Goal: Information Seeking & Learning: Learn about a topic

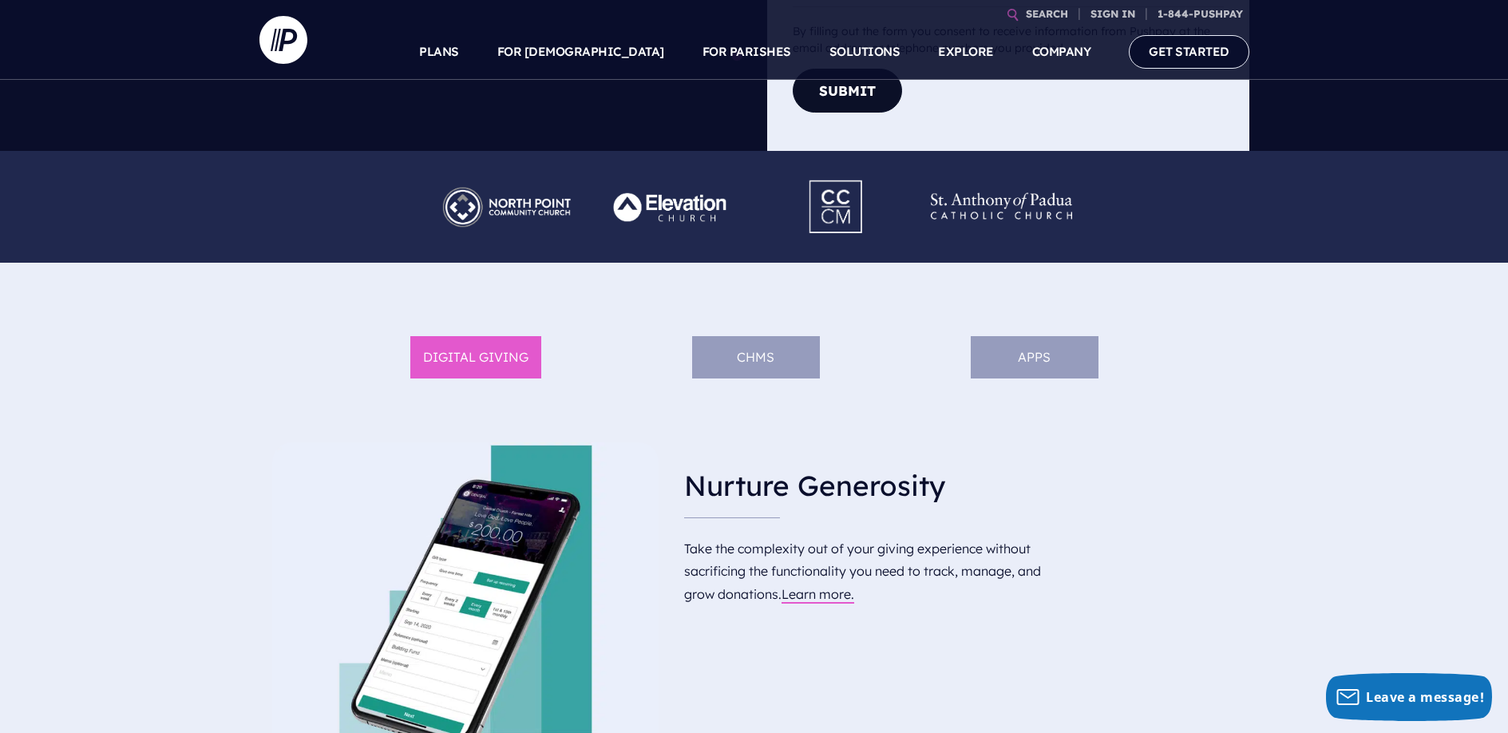
scroll to position [325, 0]
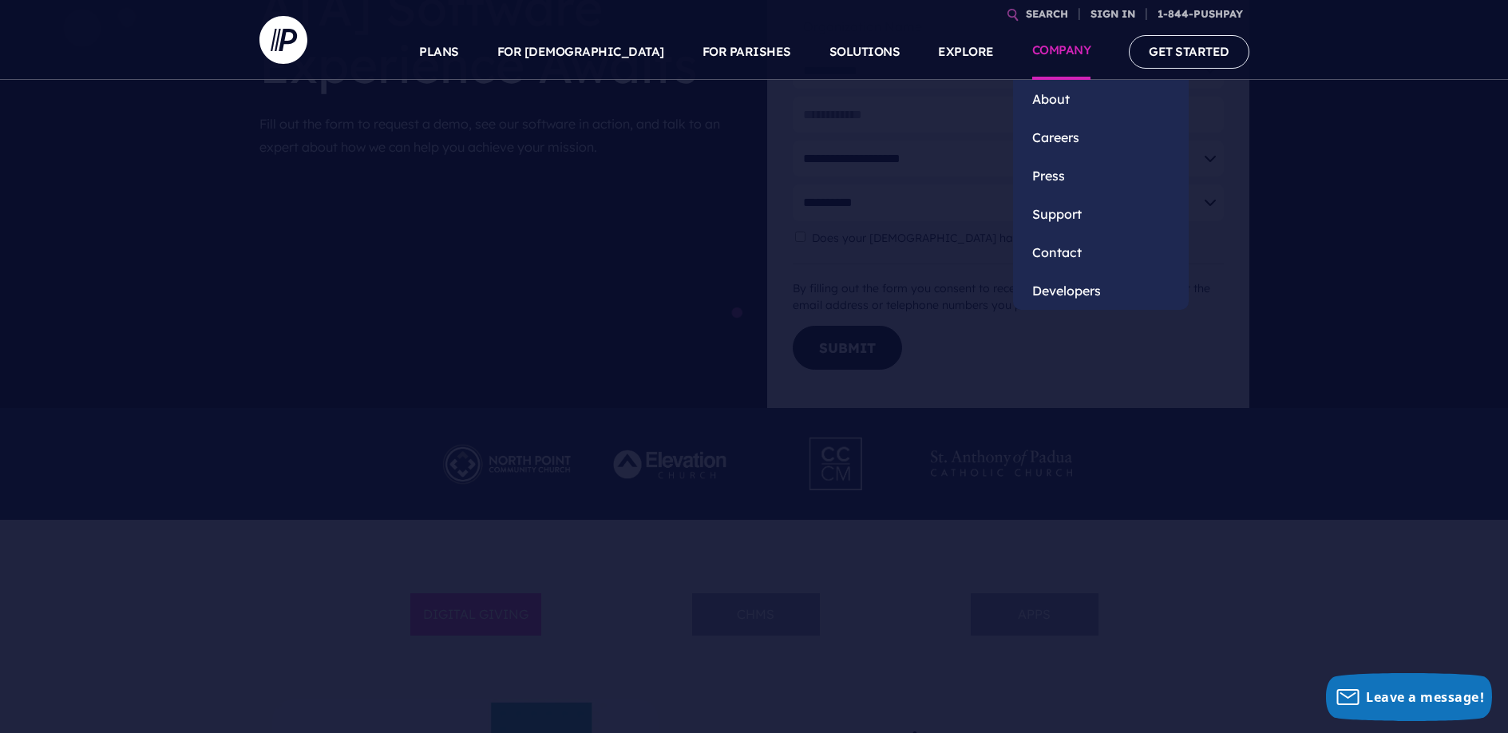
click at [1062, 45] on link "COMPANY" at bounding box center [1062, 52] width 59 height 56
click at [1045, 97] on link "About" at bounding box center [1101, 99] width 176 height 38
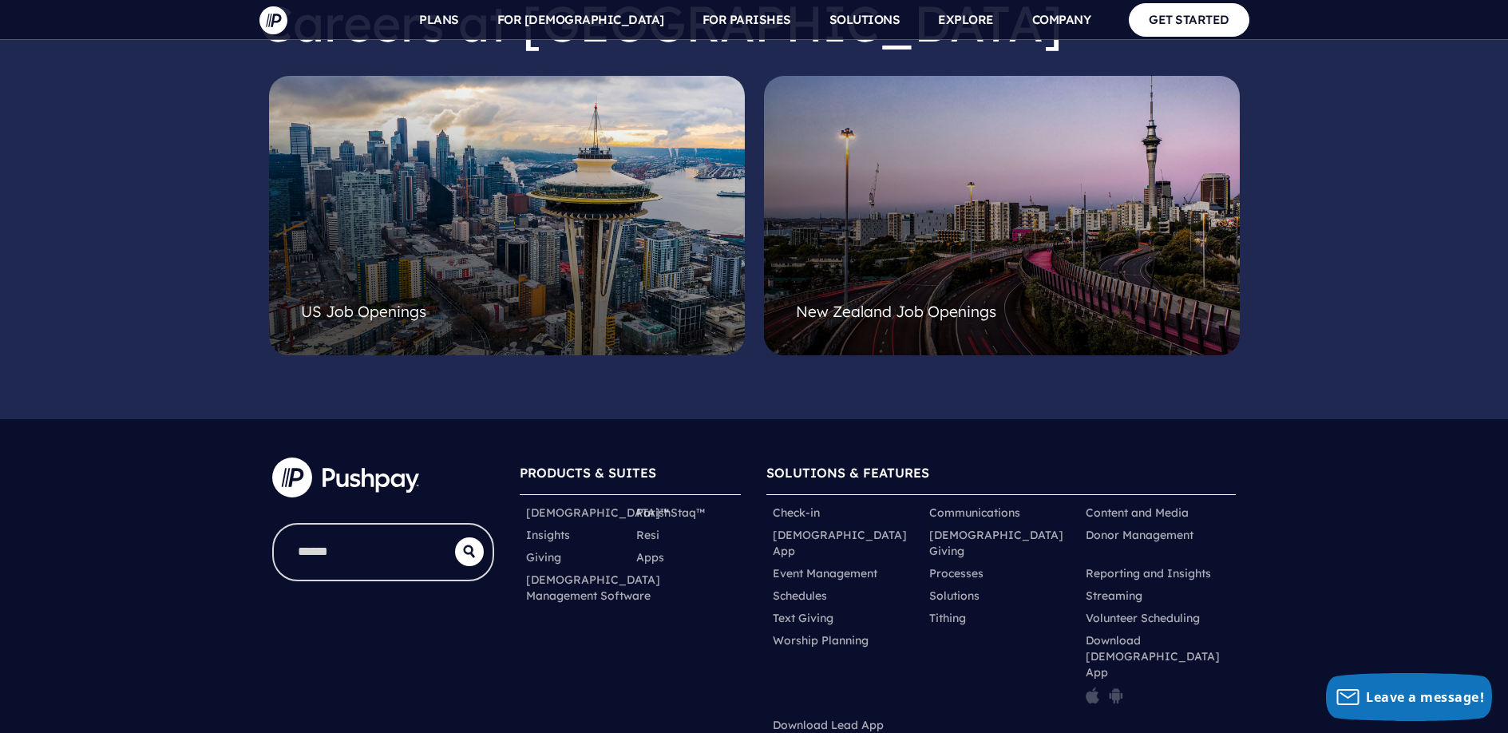
scroll to position [4338, 0]
